Goal: Task Accomplishment & Management: Manage account settings

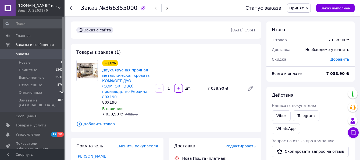
click at [26, 54] on span "Заказы" at bounding box center [22, 54] width 13 height 5
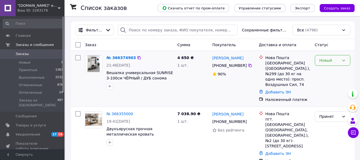
click at [344, 60] on icon at bounding box center [343, 61] width 3 height 2
click at [322, 70] on li "Принят" at bounding box center [332, 72] width 35 height 10
